Goal: Task Accomplishment & Management: Use online tool/utility

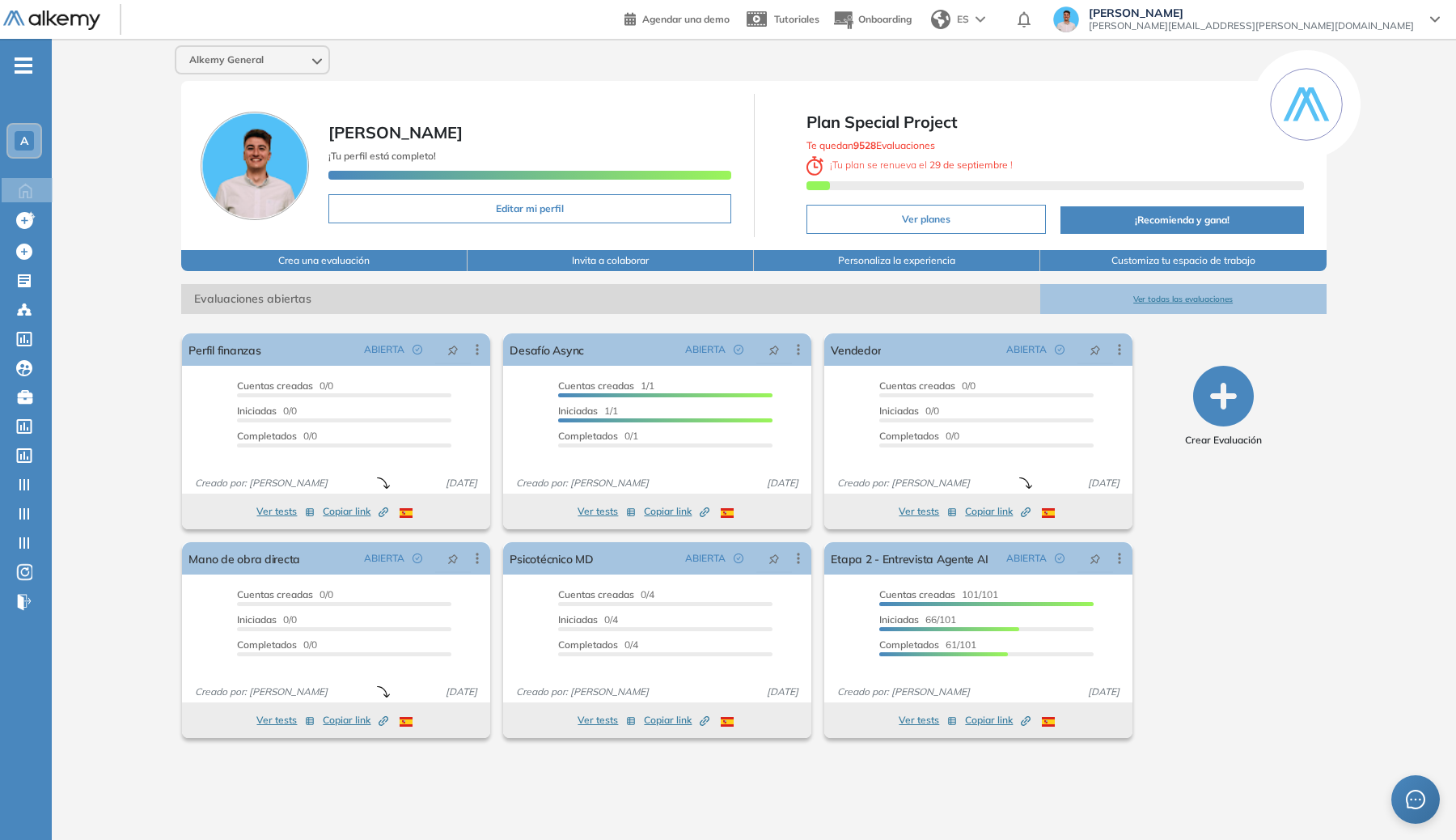
click at [36, 65] on ul "A Home Home Crear evaluacion con AI Crear evaluacion con AI Crear Evaluación Cr…" at bounding box center [26, 340] width 52 height 551
click at [34, 64] on div "- A Home Home Crear evaluacion con AI Crear evaluacion con AI Crear Evaluación …" at bounding box center [26, 459] width 52 height 840
click at [33, 65] on ul "A Home Home Crear evaluacion con AI Crear evaluacion con AI Crear Evaluación Cr…" at bounding box center [26, 340] width 52 height 551
click at [26, 65] on icon "-" at bounding box center [23, 65] width 18 height 3
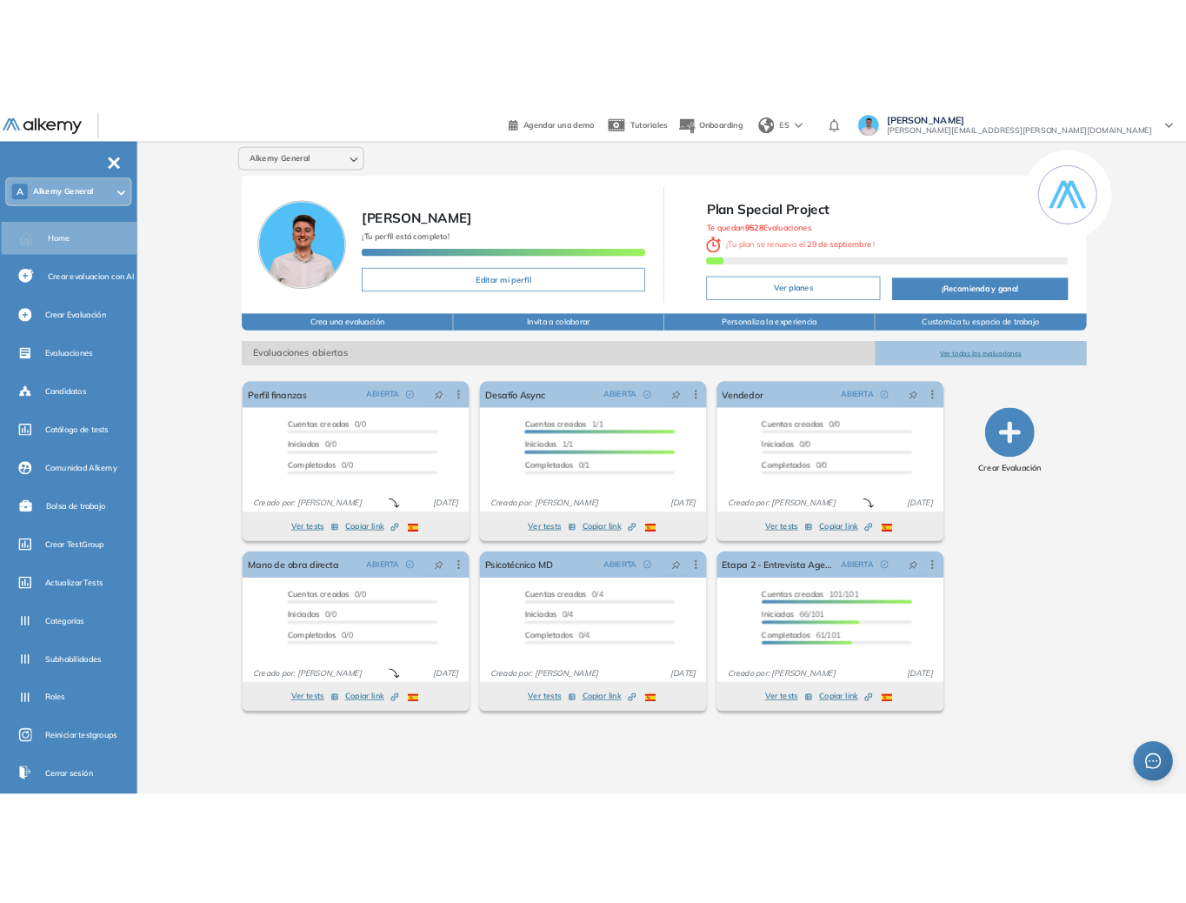
scroll to position [113, 0]
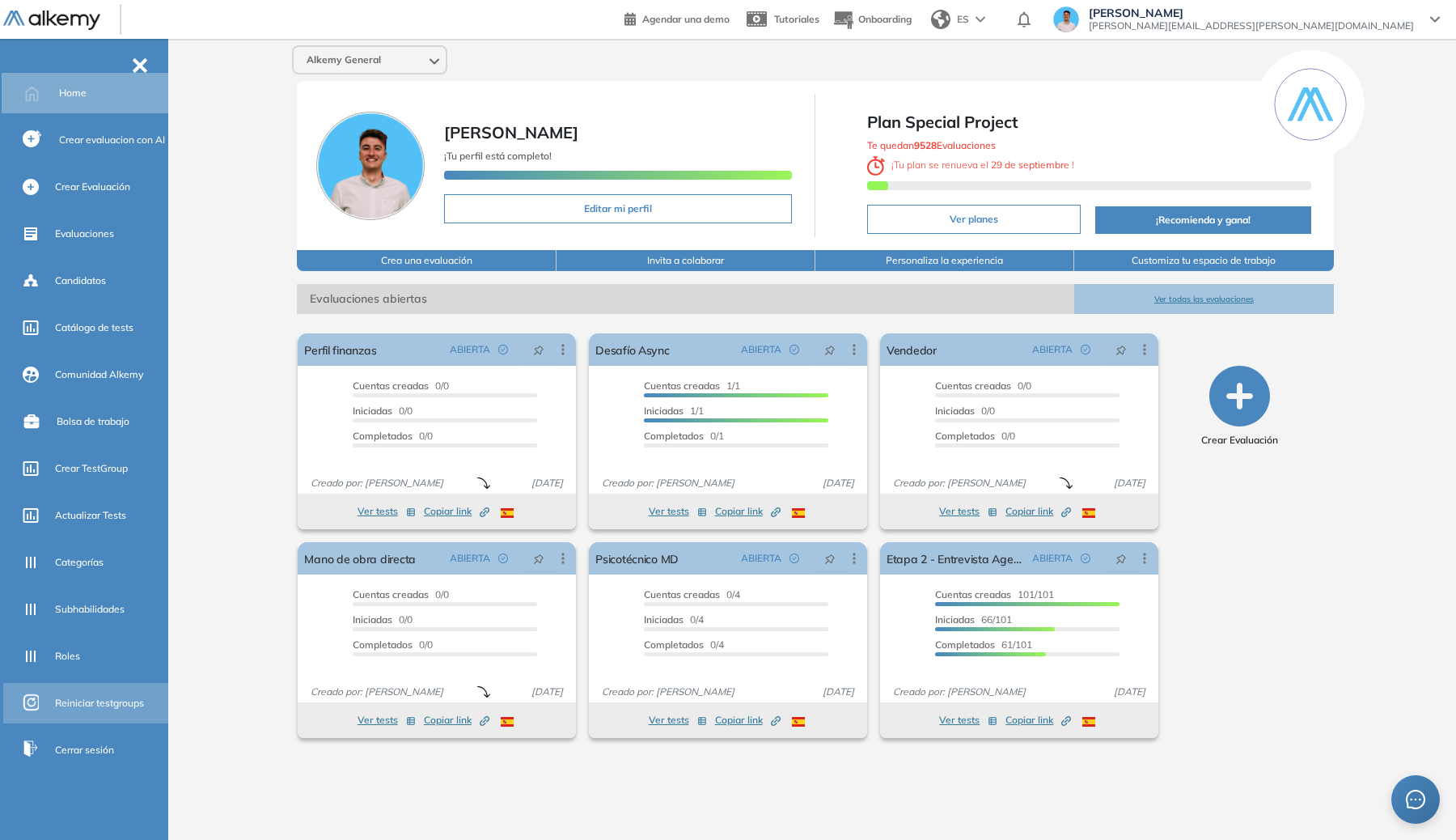
click at [113, 700] on span "Reiniciar testgroups" at bounding box center [99, 703] width 89 height 15
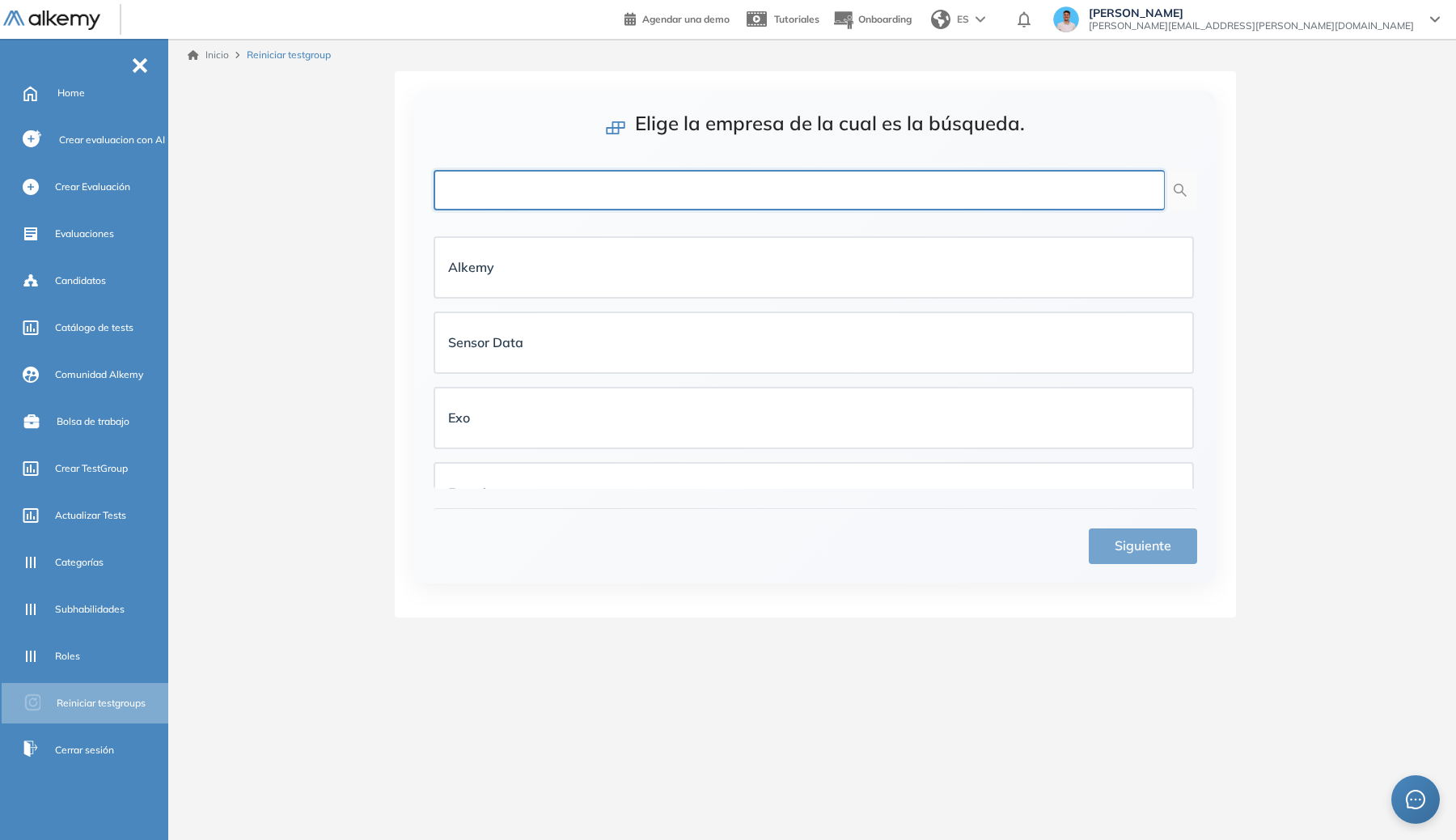
click at [694, 193] on input "text" at bounding box center [799, 190] width 731 height 40
type input "*****"
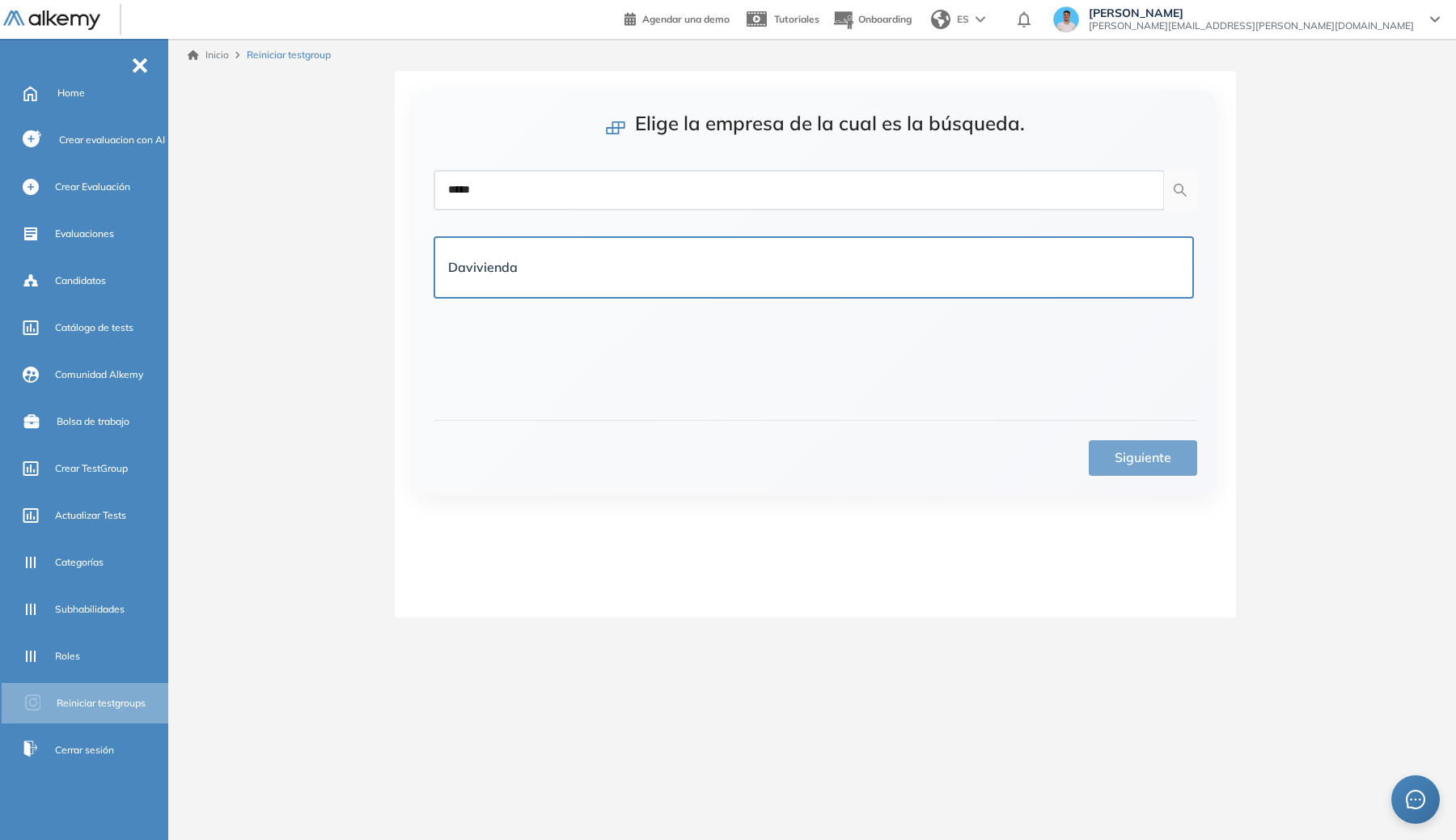
click at [668, 252] on div "Davivienda" at bounding box center [814, 268] width 731 height 33
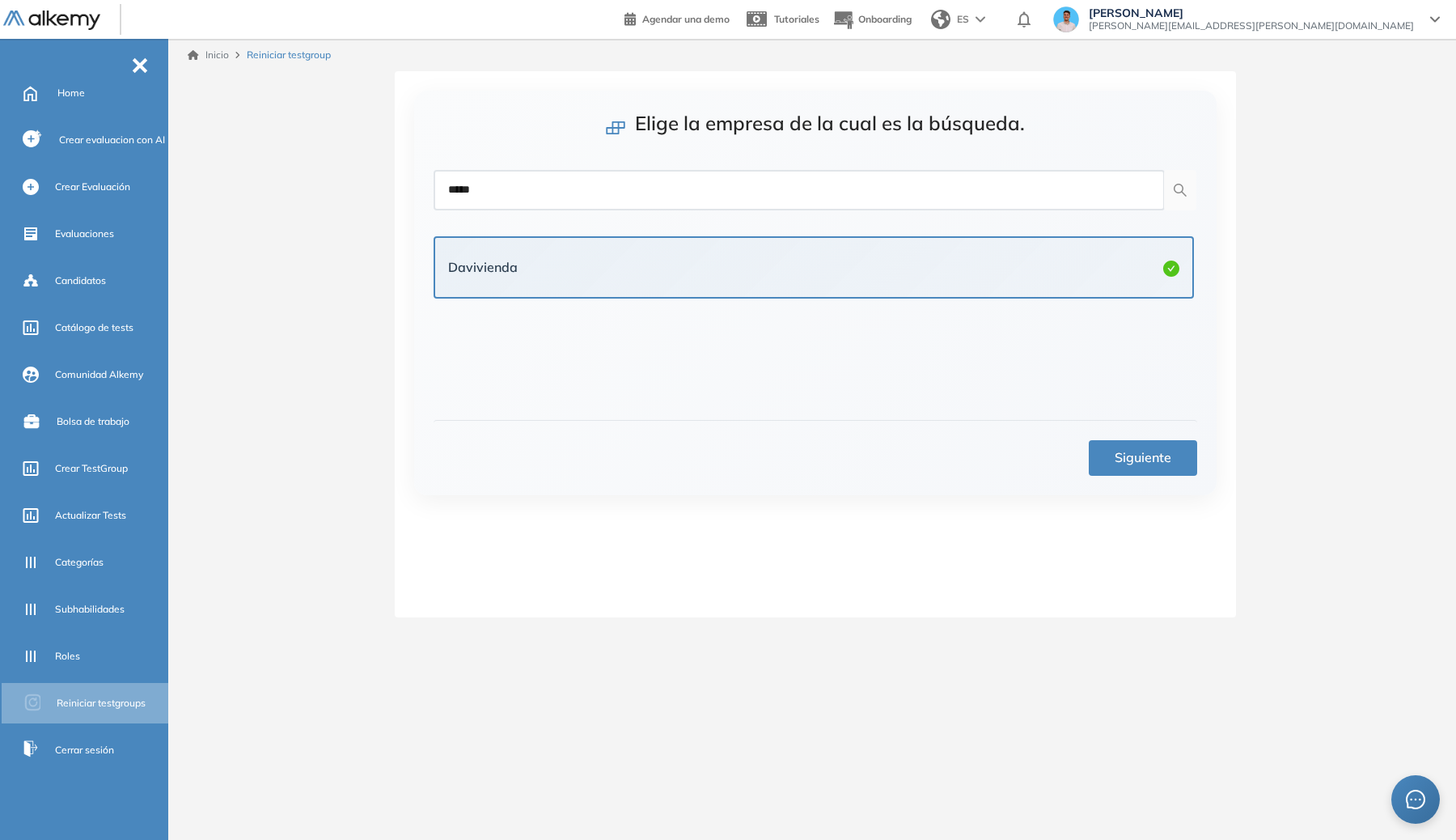
click at [1159, 460] on span "Siguiente" at bounding box center [1143, 458] width 57 height 20
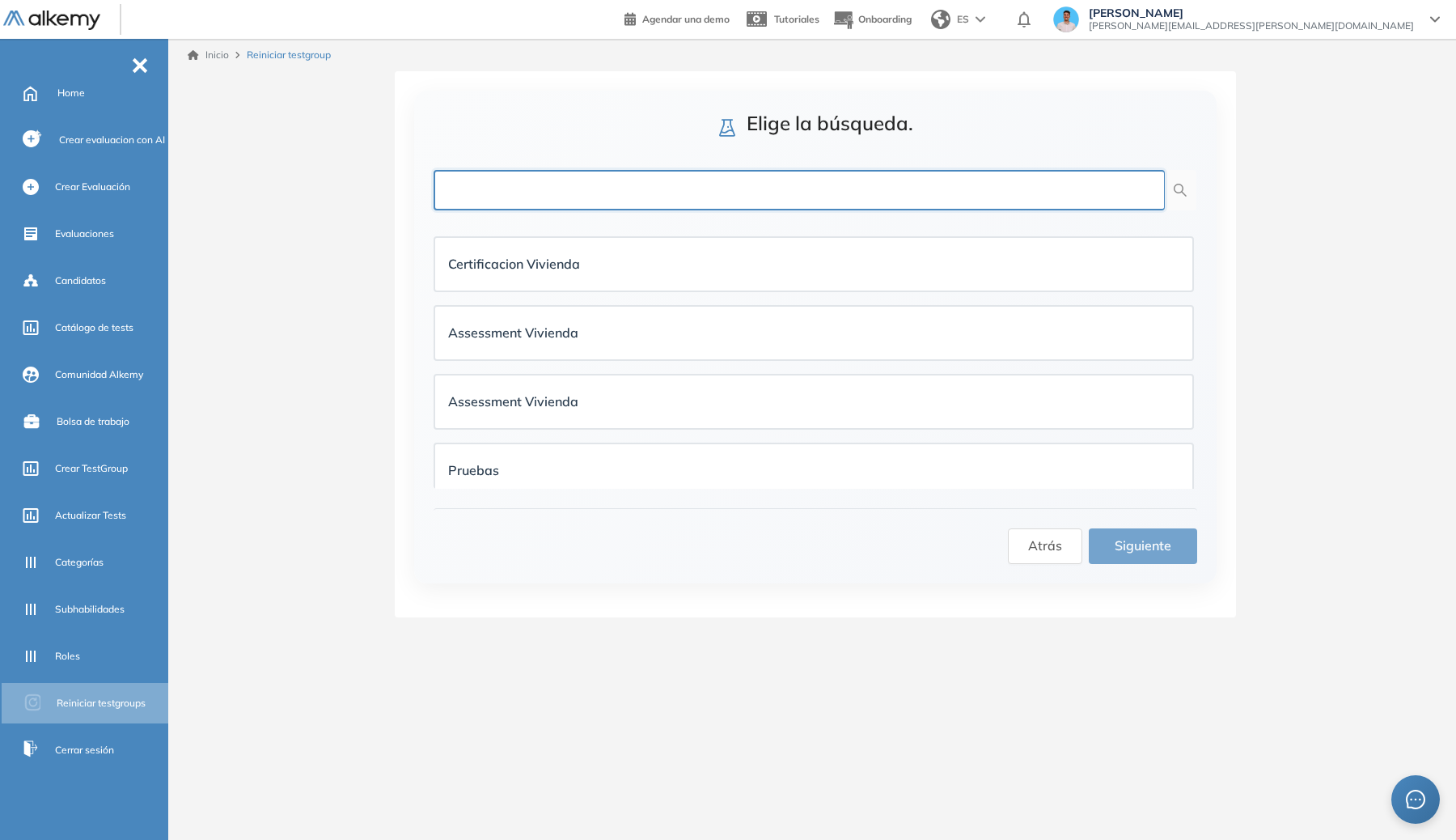
click at [647, 205] on input "text" at bounding box center [799, 190] width 731 height 40
type input "****"
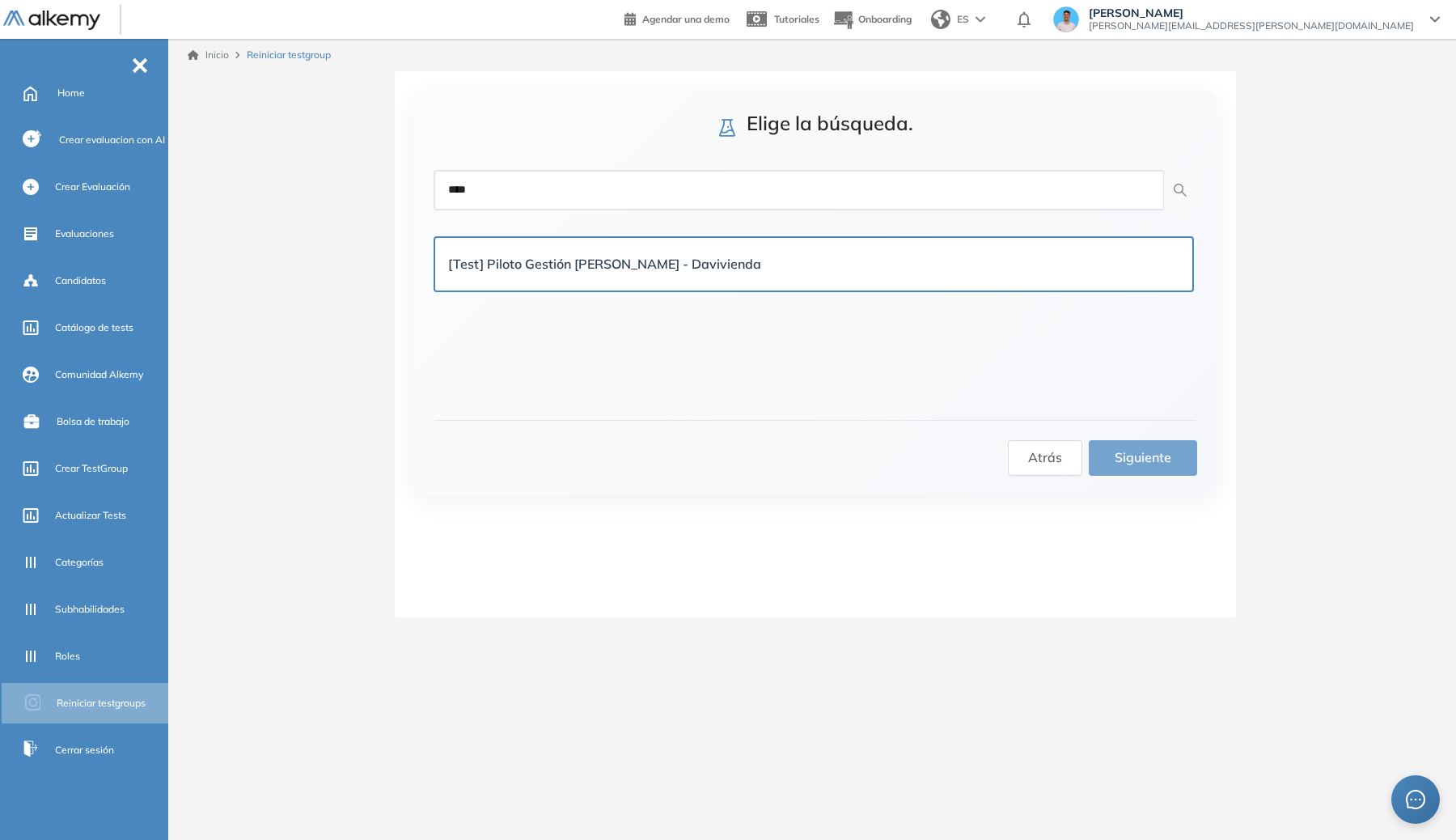
drag, startPoint x: 606, startPoint y: 264, endPoint x: 666, endPoint y: 279, distance: 61.8
click at [606, 264] on strong "[Test] Piloto Gestión [PERSON_NAME] - Davivienda" at bounding box center [604, 263] width 313 height 16
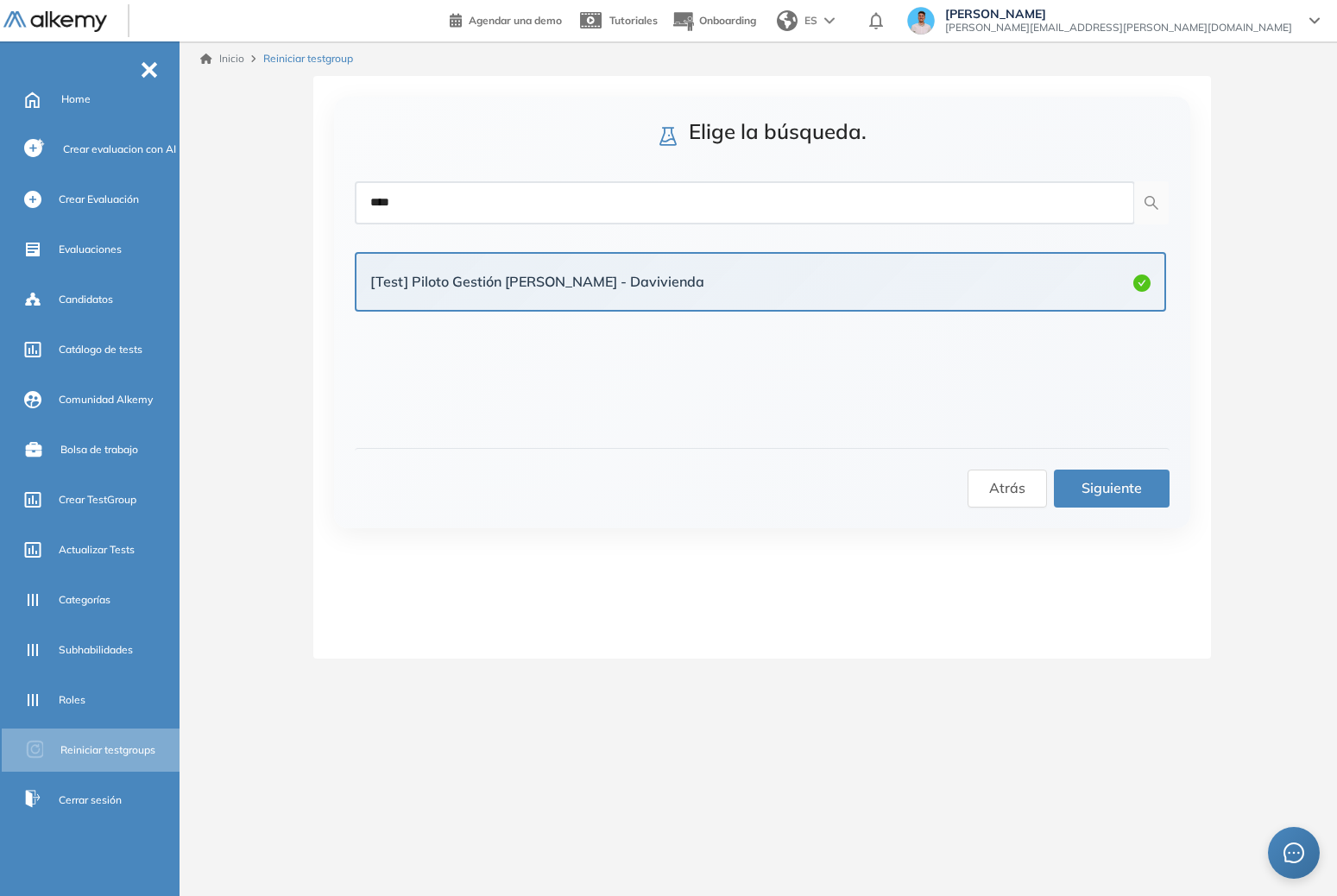
click at [1116, 501] on button "Siguiente" at bounding box center [1112, 488] width 116 height 38
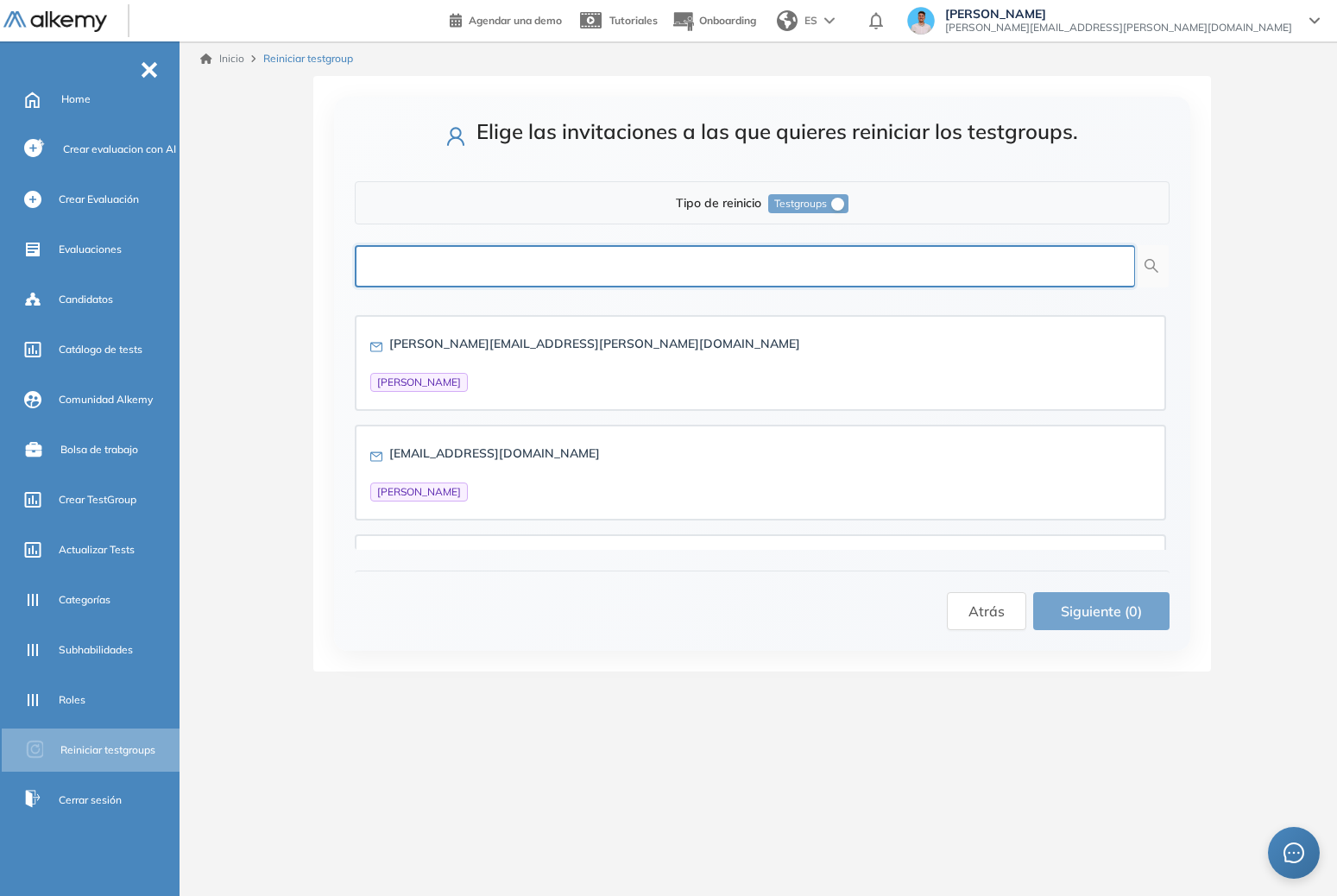
click at [629, 285] on input "text" at bounding box center [745, 266] width 780 height 43
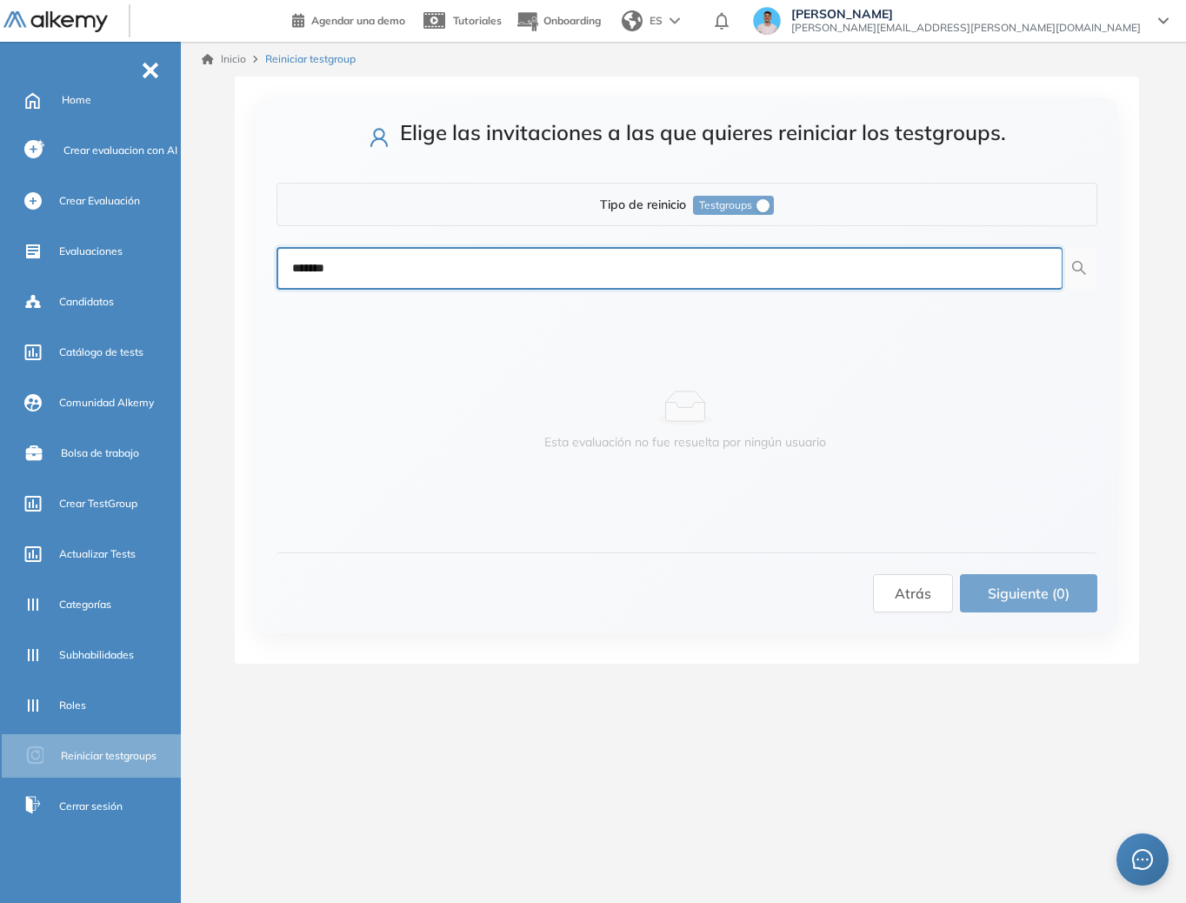
click at [915, 278] on input "*******" at bounding box center [670, 268] width 786 height 43
type input "*"
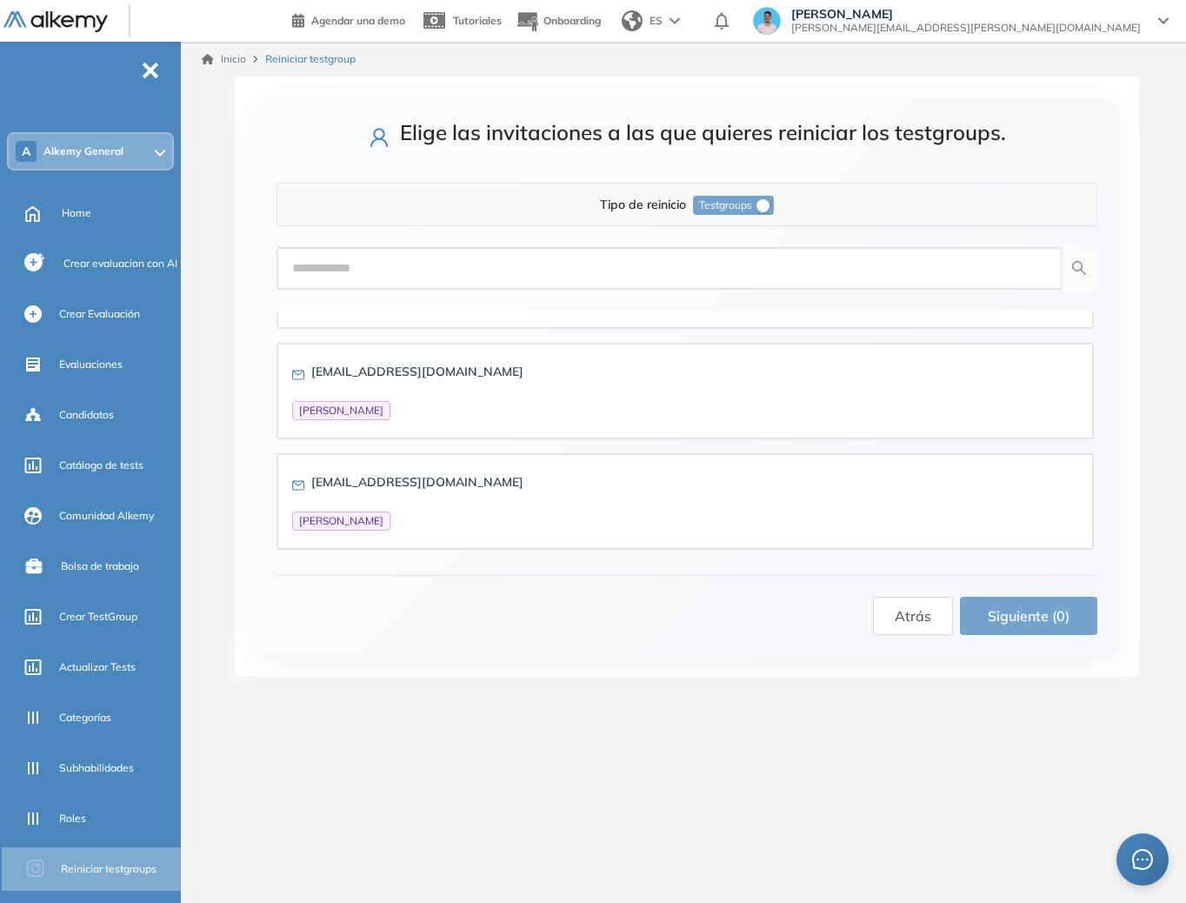
click at [115, 156] on span "Alkemy General" at bounding box center [83, 151] width 80 height 14
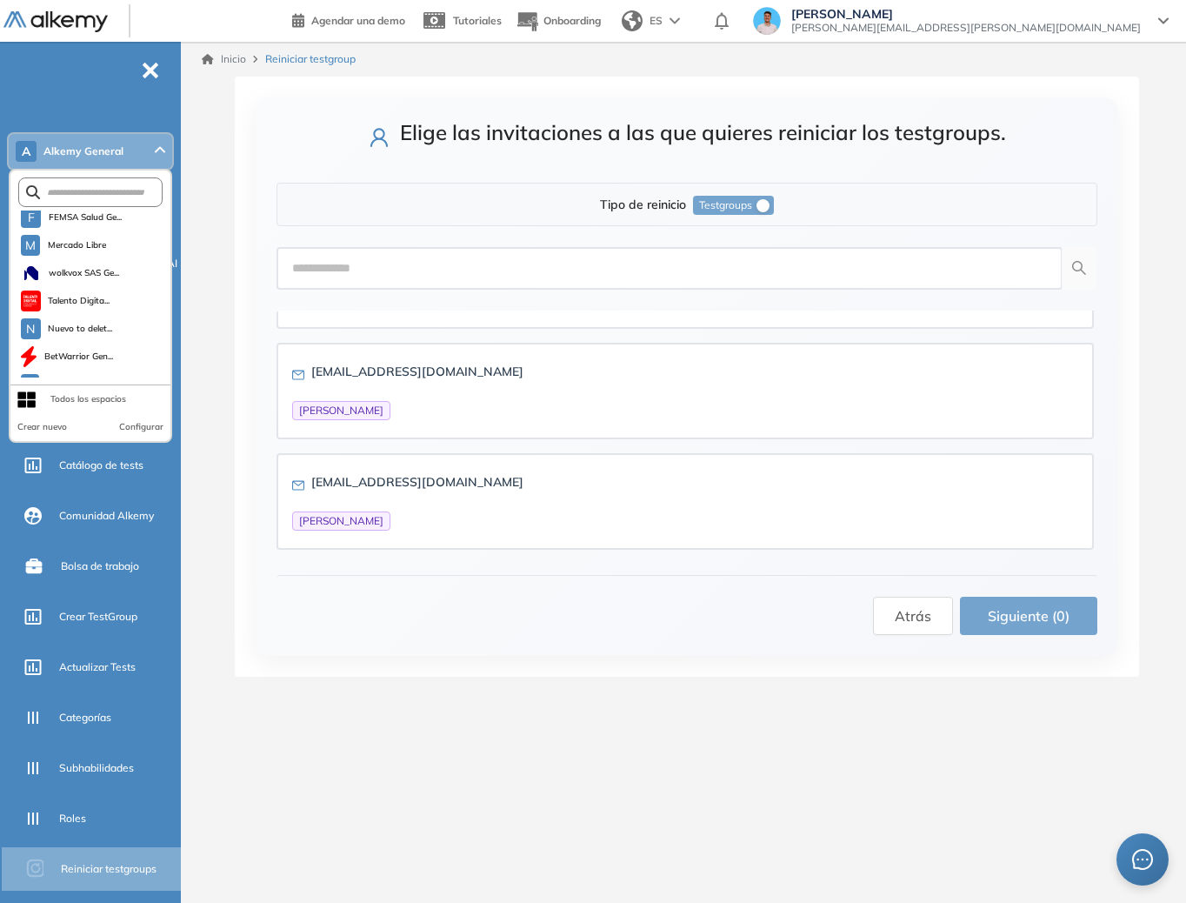
scroll to position [473, 0]
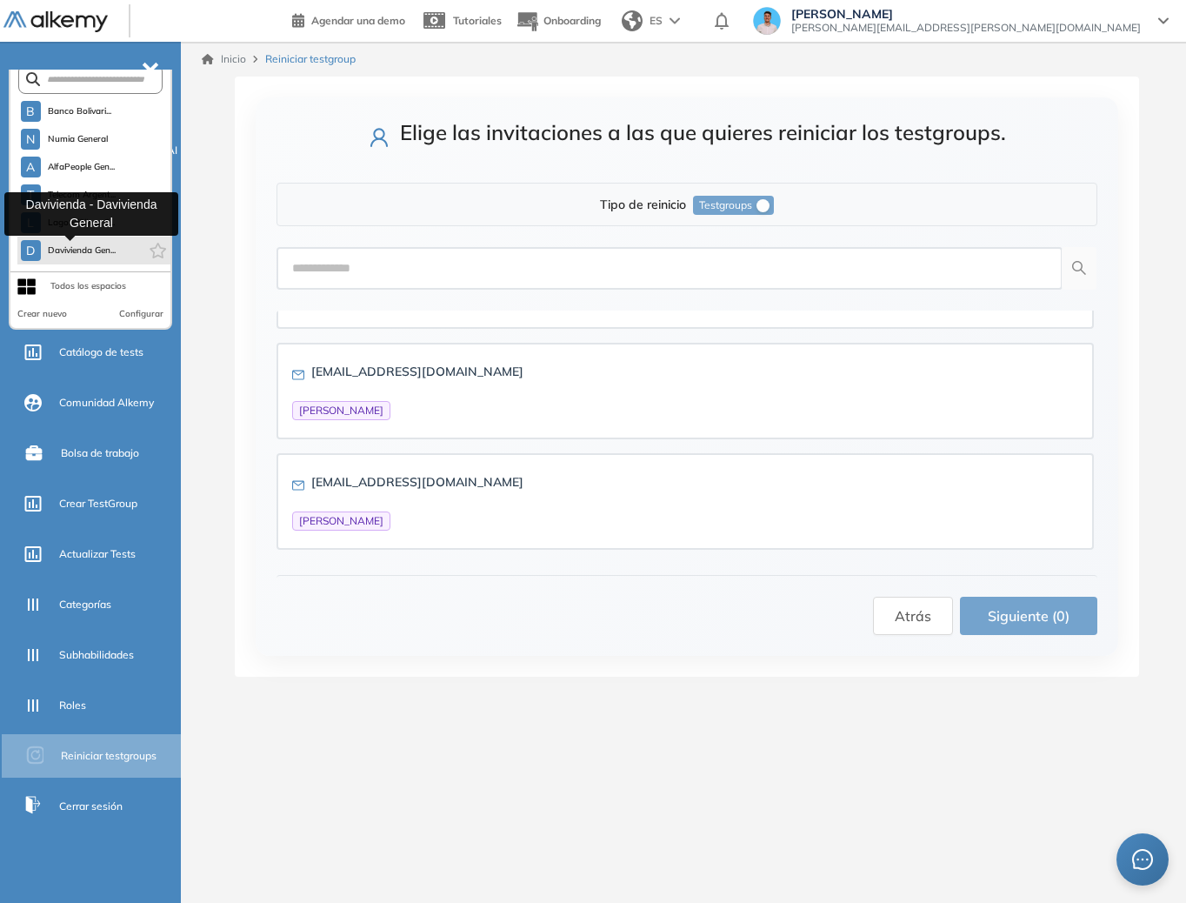
click at [75, 258] on button "D Davivienda Gen..." at bounding box center [69, 250] width 96 height 21
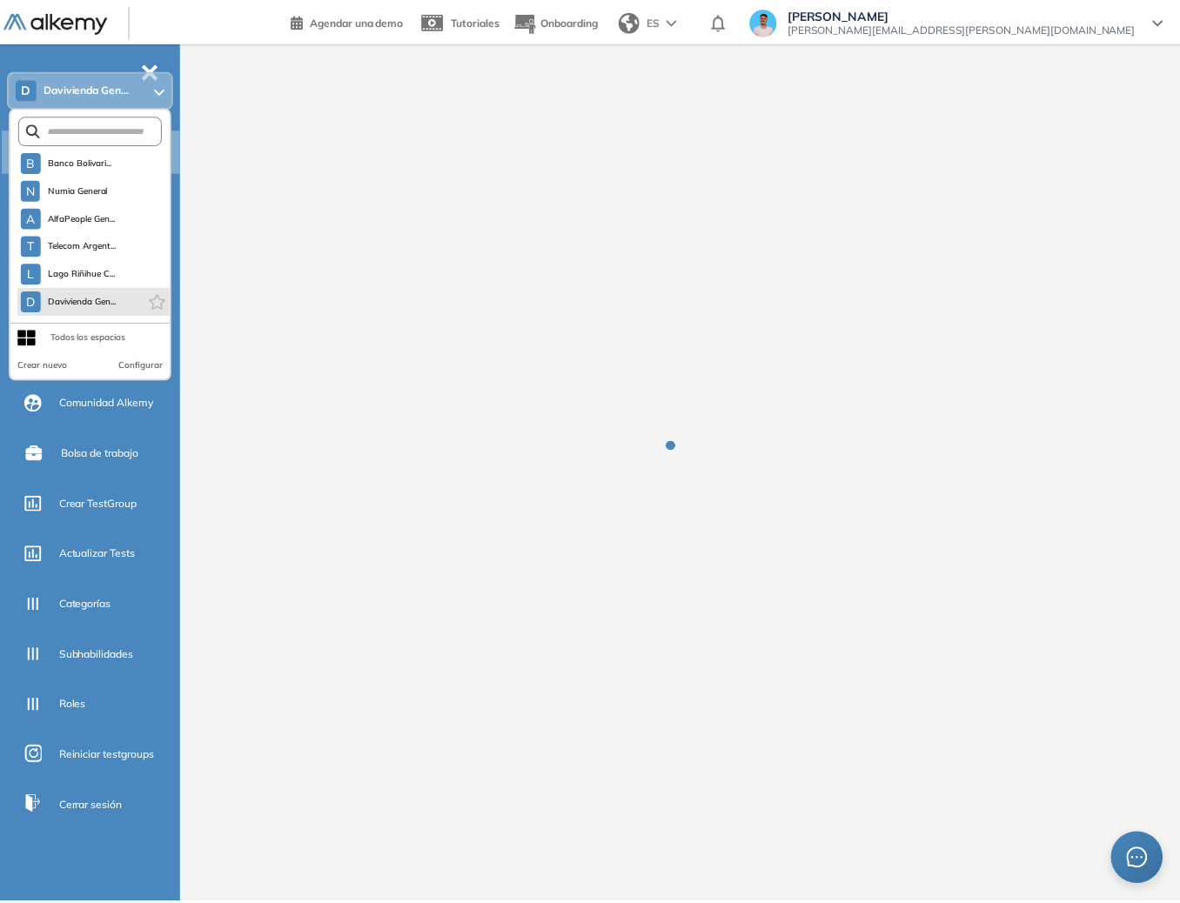
scroll to position [63, 0]
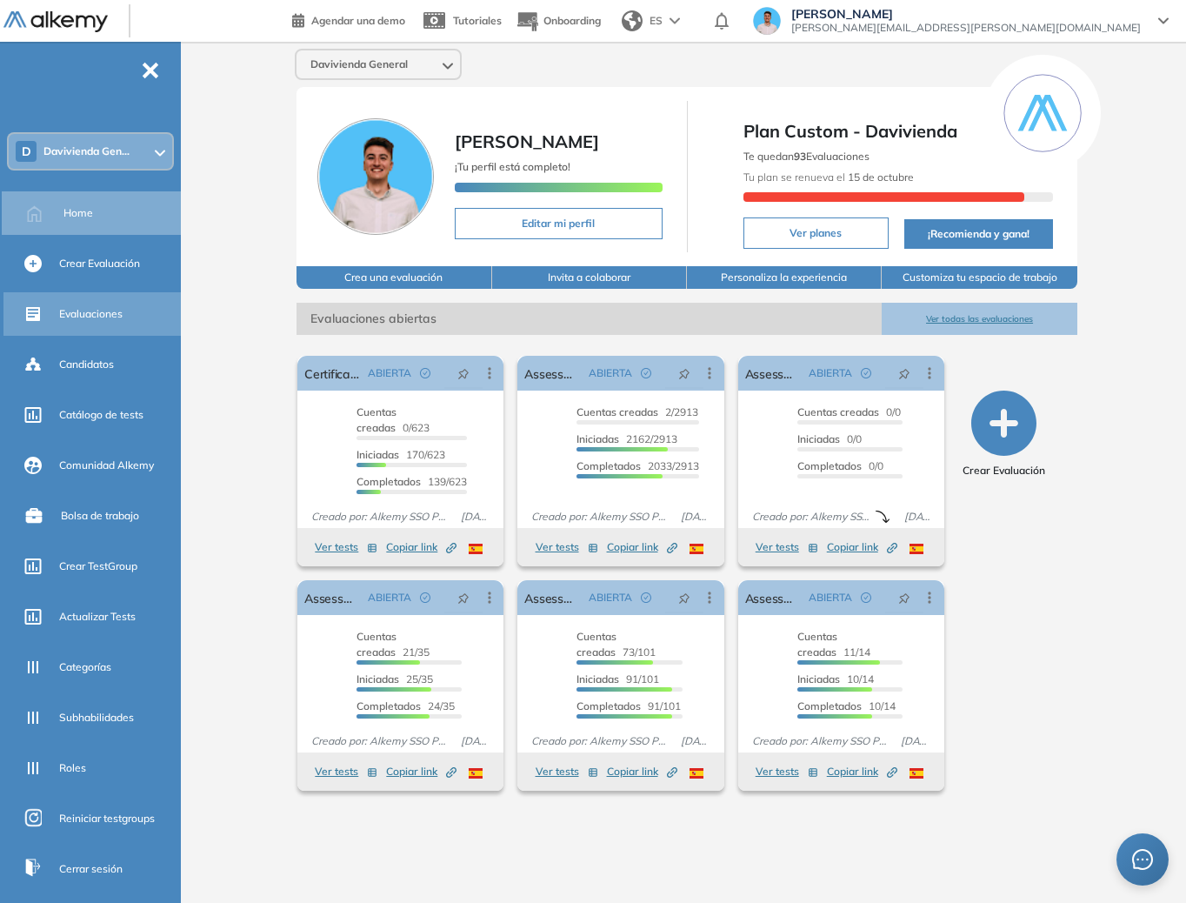
click at [118, 321] on span "Evaluaciones" at bounding box center [90, 314] width 63 height 16
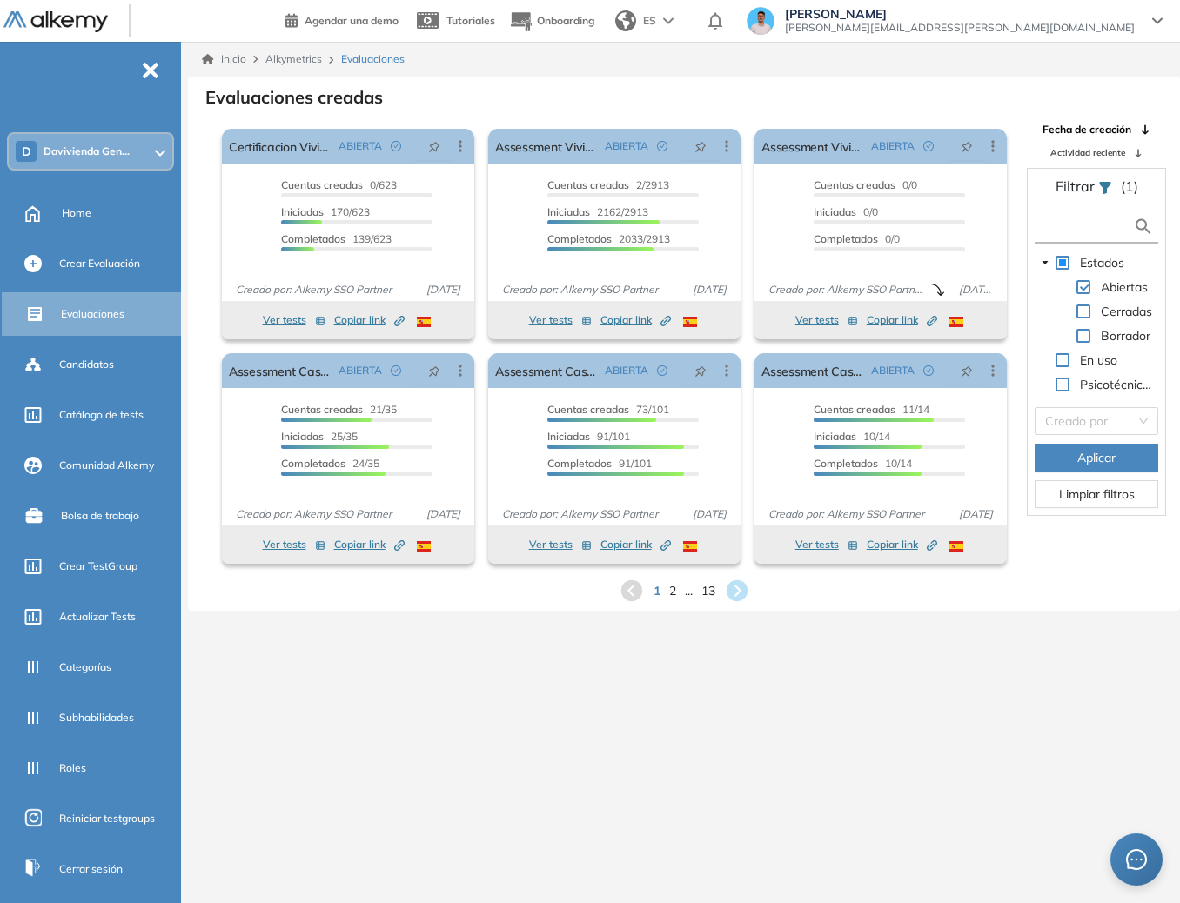
click at [1089, 224] on input "text" at bounding box center [1086, 226] width 94 height 18
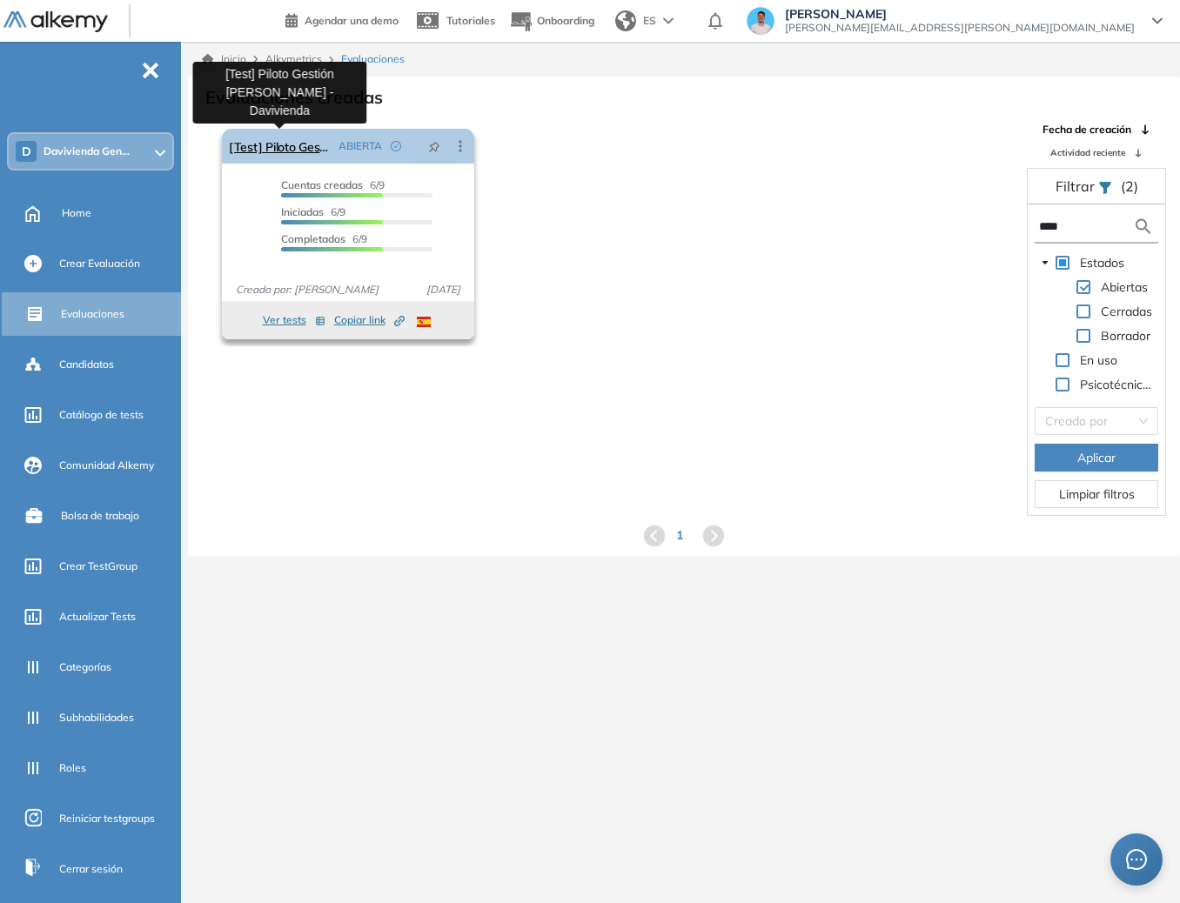
type input "****"
click at [308, 155] on link "[Test] Piloto Gestión [PERSON_NAME] - Davivienda" at bounding box center [280, 146] width 103 height 35
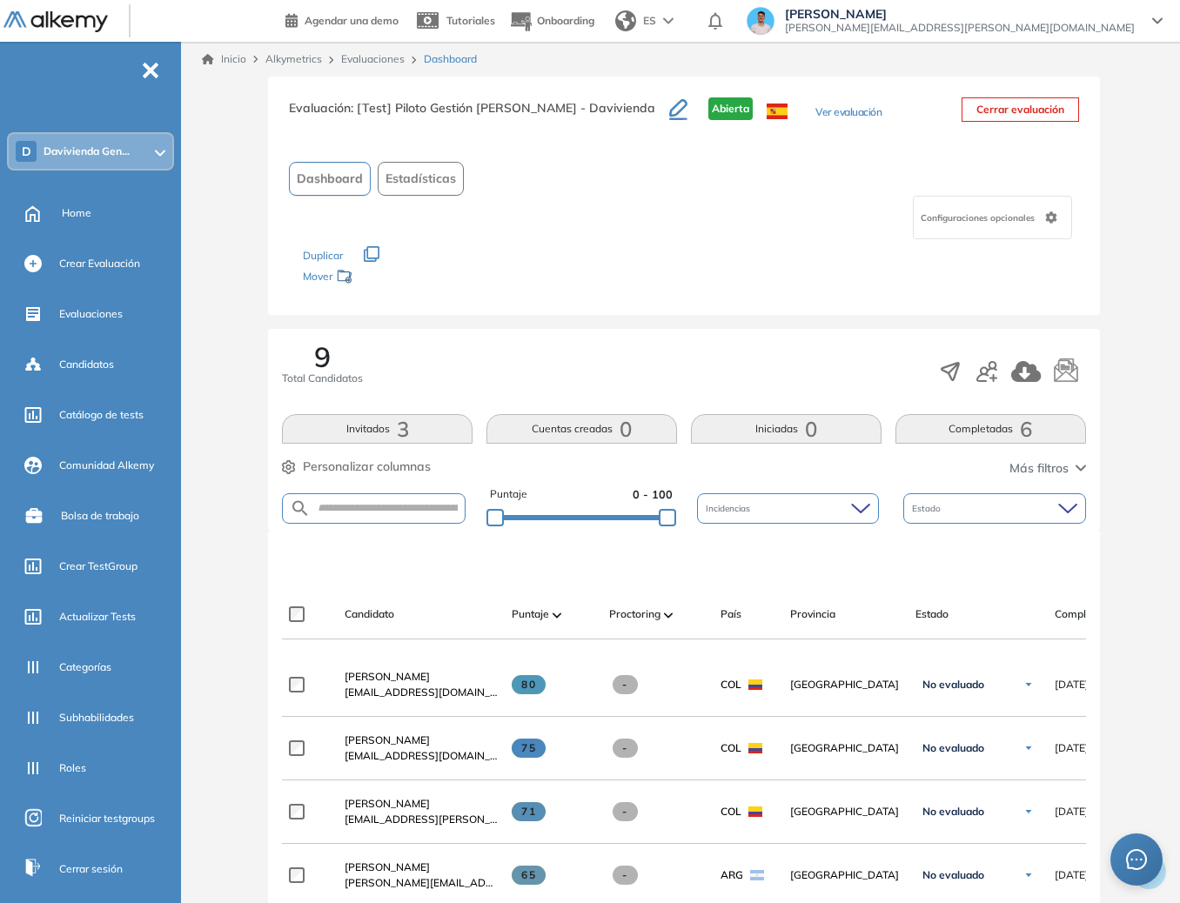
click at [151, 71] on span "-" at bounding box center [150, 69] width 19 height 14
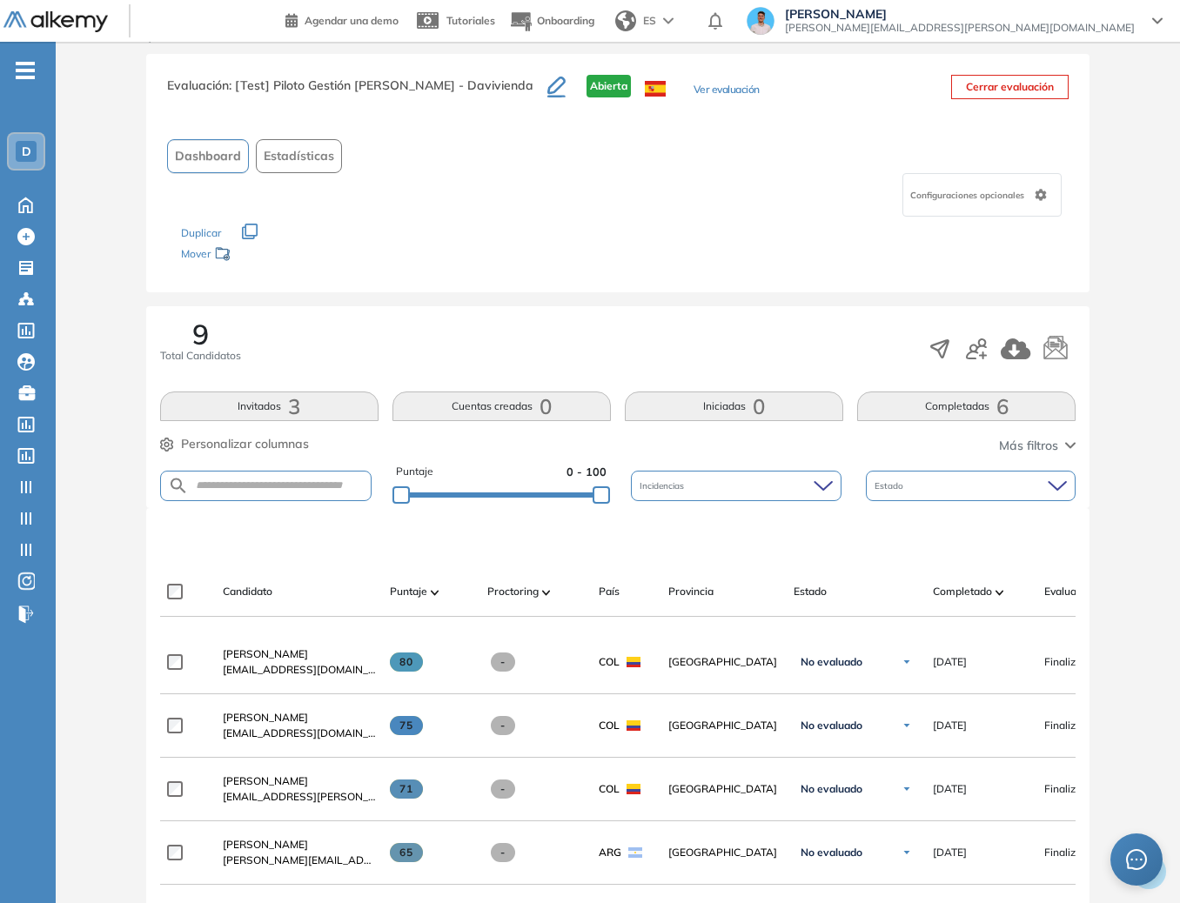
scroll to position [72, 0]
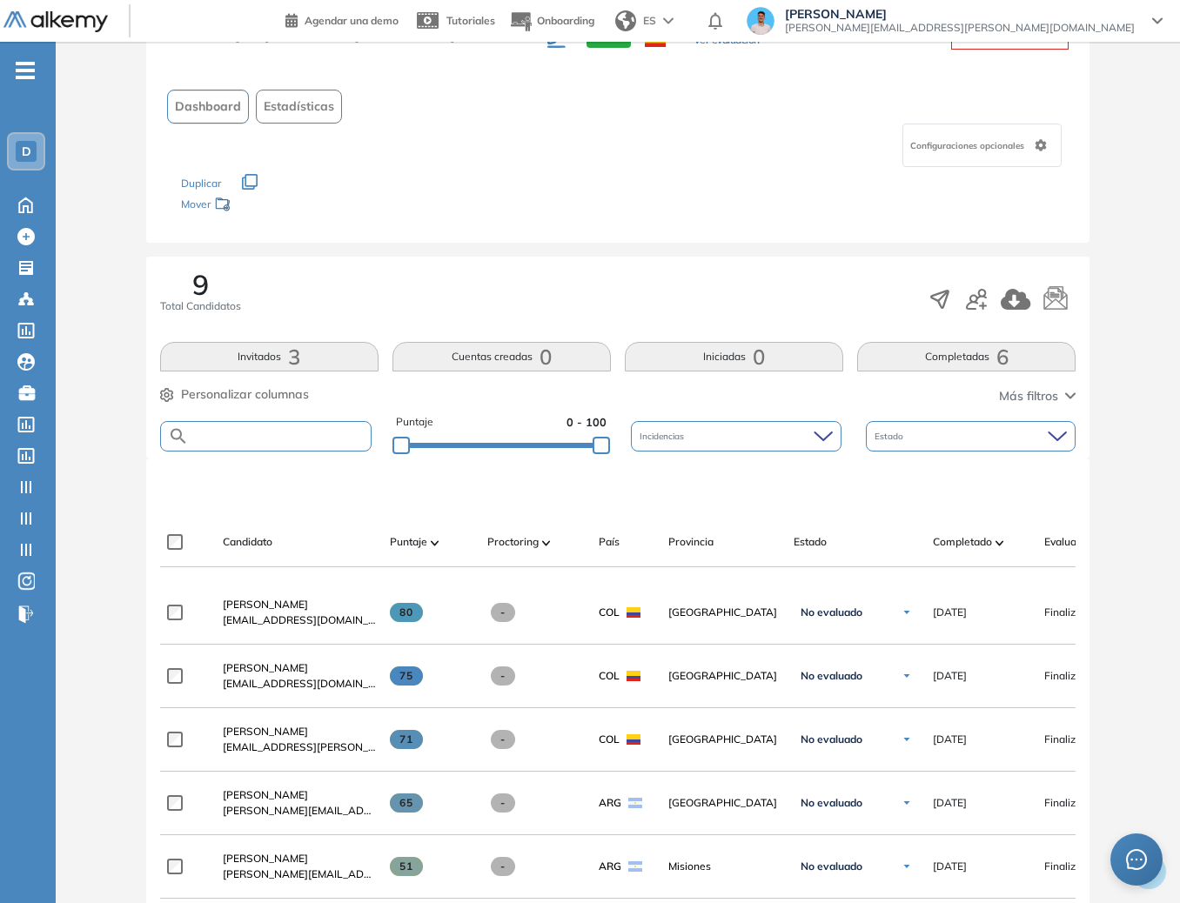
click at [290, 432] on input "text" at bounding box center [280, 436] width 182 height 13
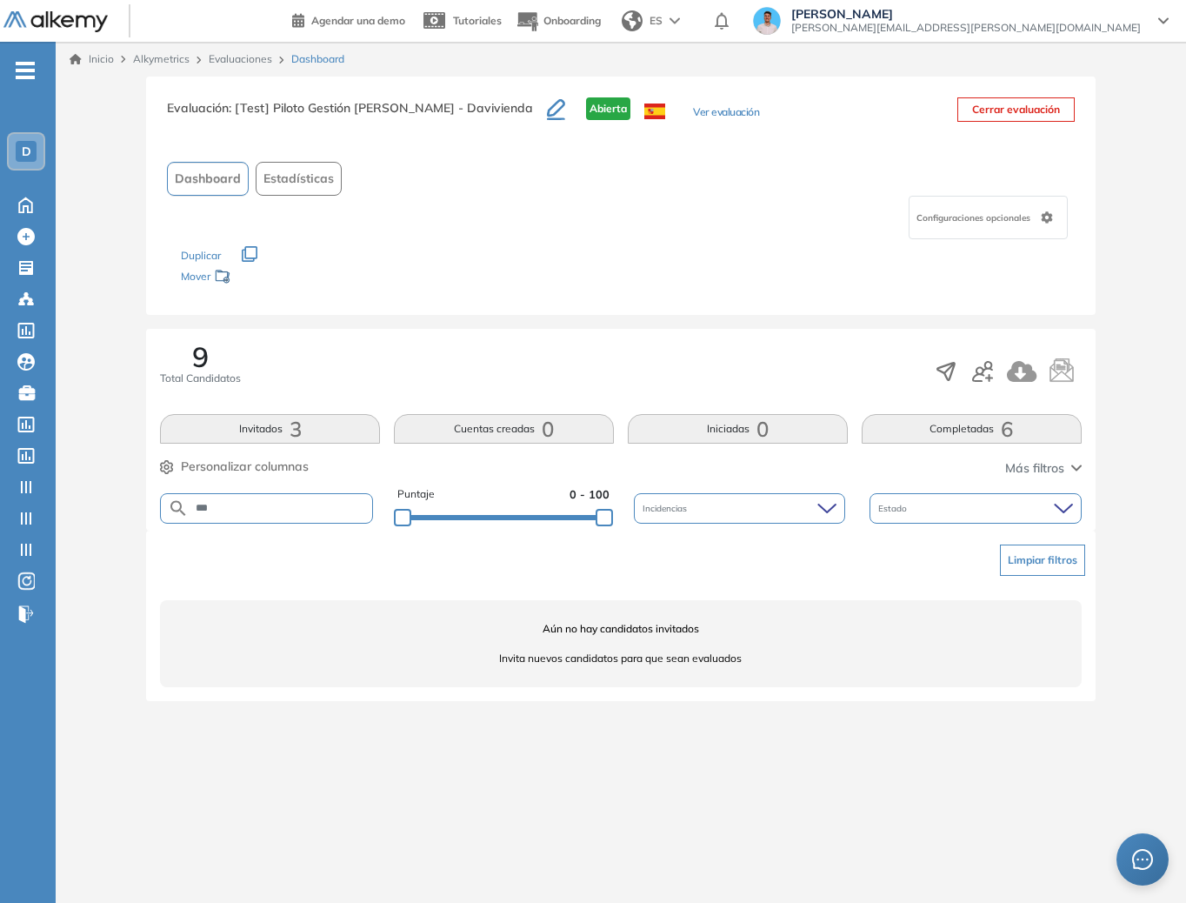
type input "***"
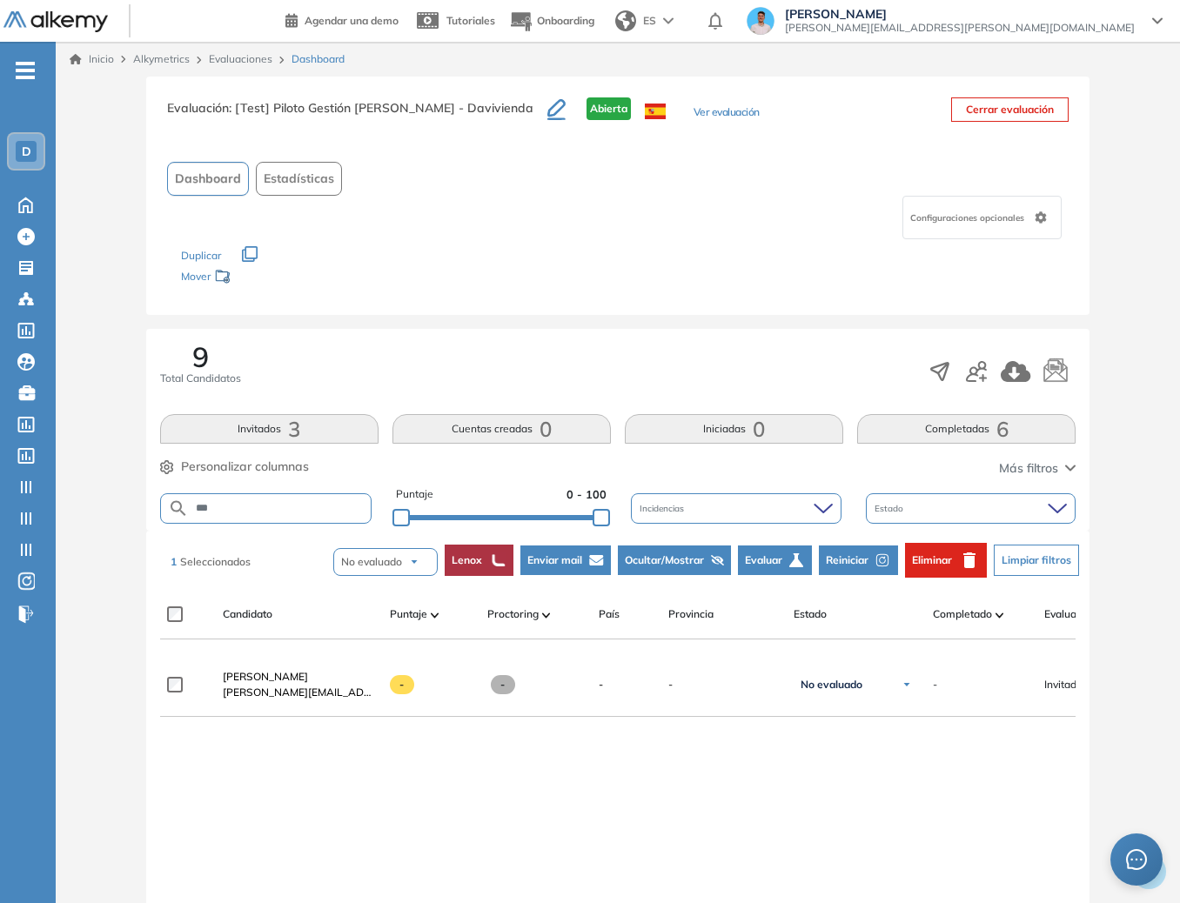
click at [883, 558] on icon "button" at bounding box center [882, 559] width 7 height 7
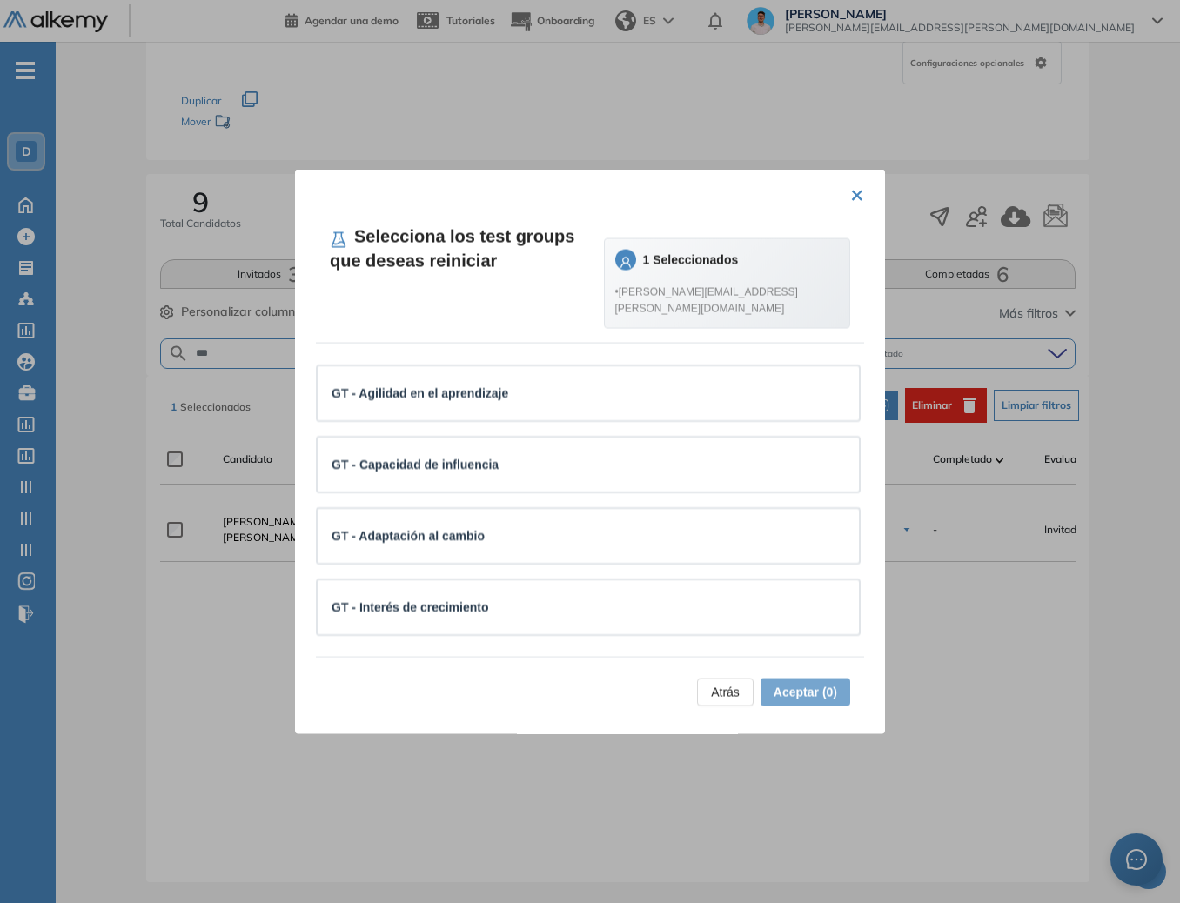
scroll to position [168, 0]
click at [861, 176] on div "× Selecciona los test groups que deseas reiniciar 1 Seleccionados • [PERSON_NAM…" at bounding box center [590, 452] width 590 height 565
click at [711, 693] on span "Atrás" at bounding box center [725, 691] width 29 height 19
